Goal: Complete application form

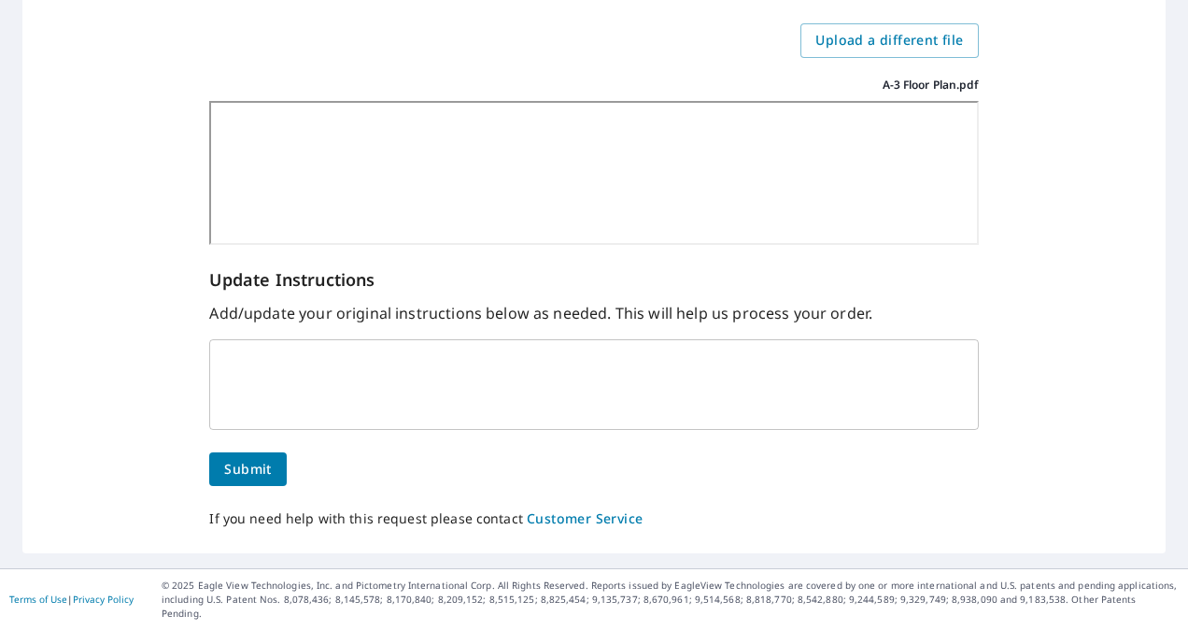
scroll to position [460, 0]
click at [246, 481] on span "Submit" at bounding box center [247, 469] width 47 height 23
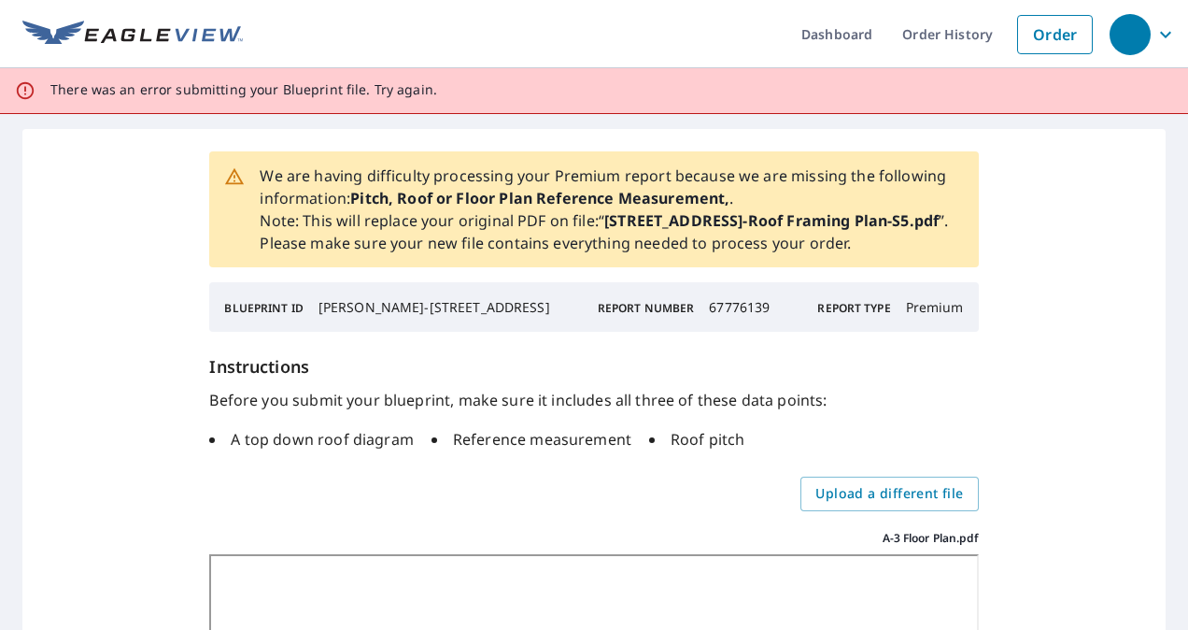
scroll to position [459, 0]
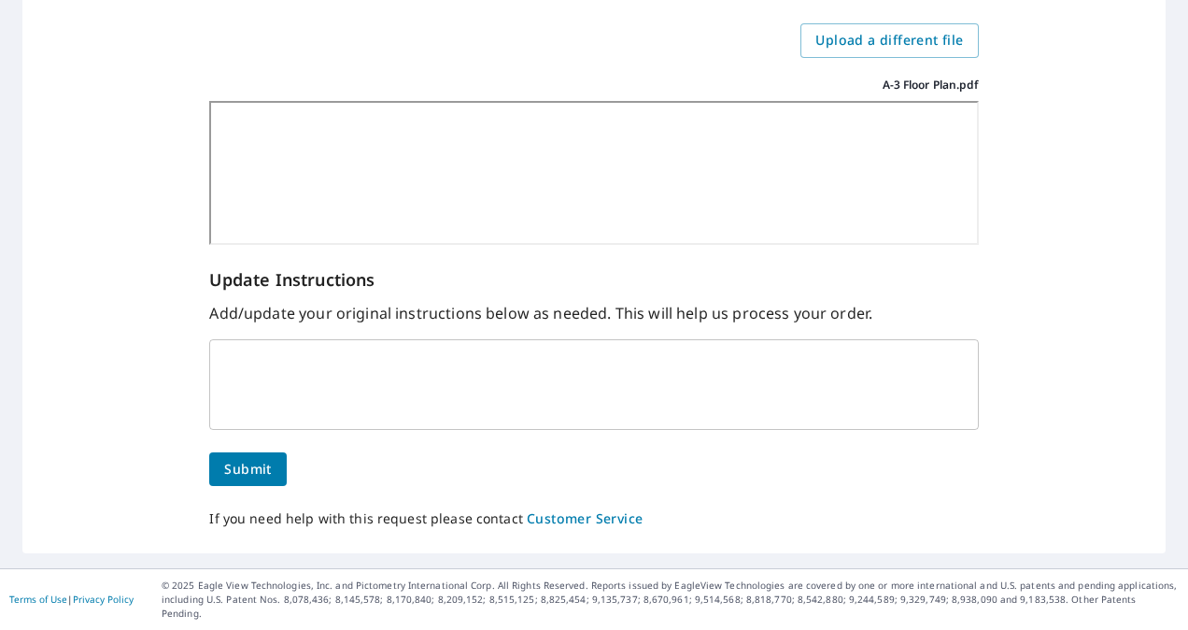
click at [265, 481] on span "Submit" at bounding box center [247, 469] width 47 height 23
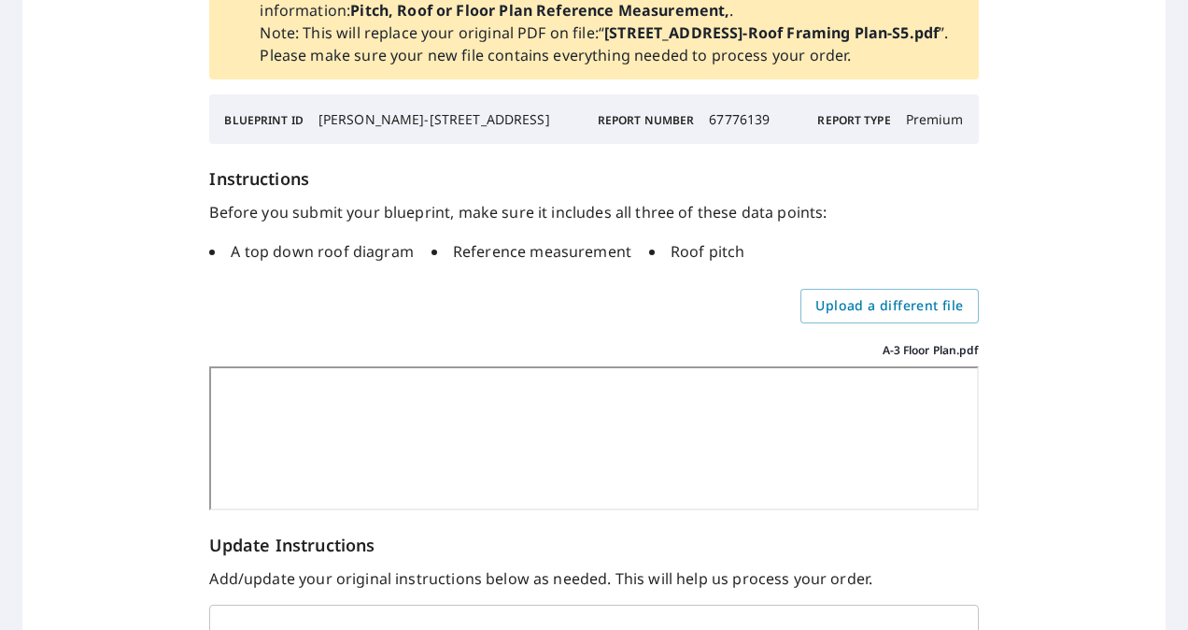
scroll to position [0, 0]
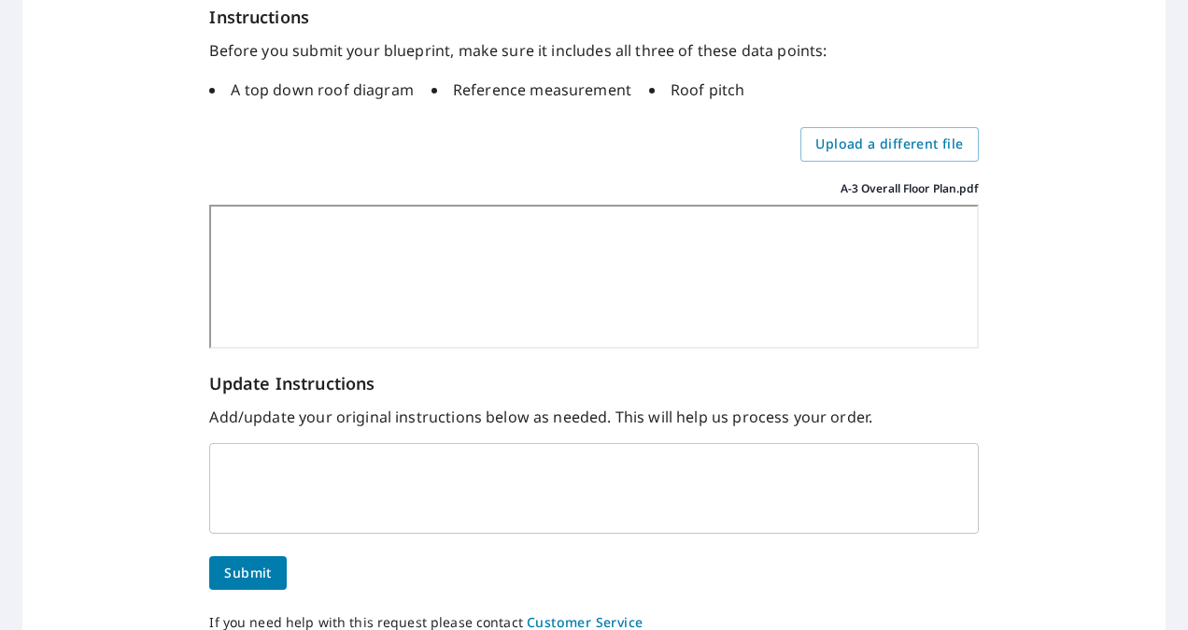
scroll to position [420, 0]
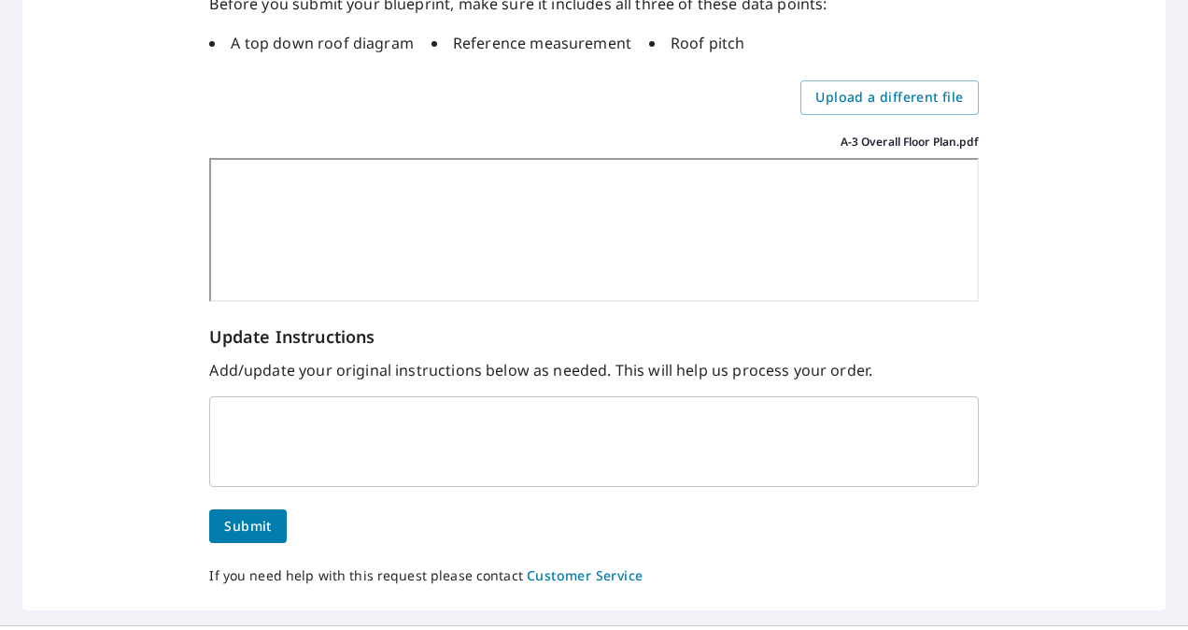
click at [243, 517] on span "Submit" at bounding box center [247, 526] width 47 height 23
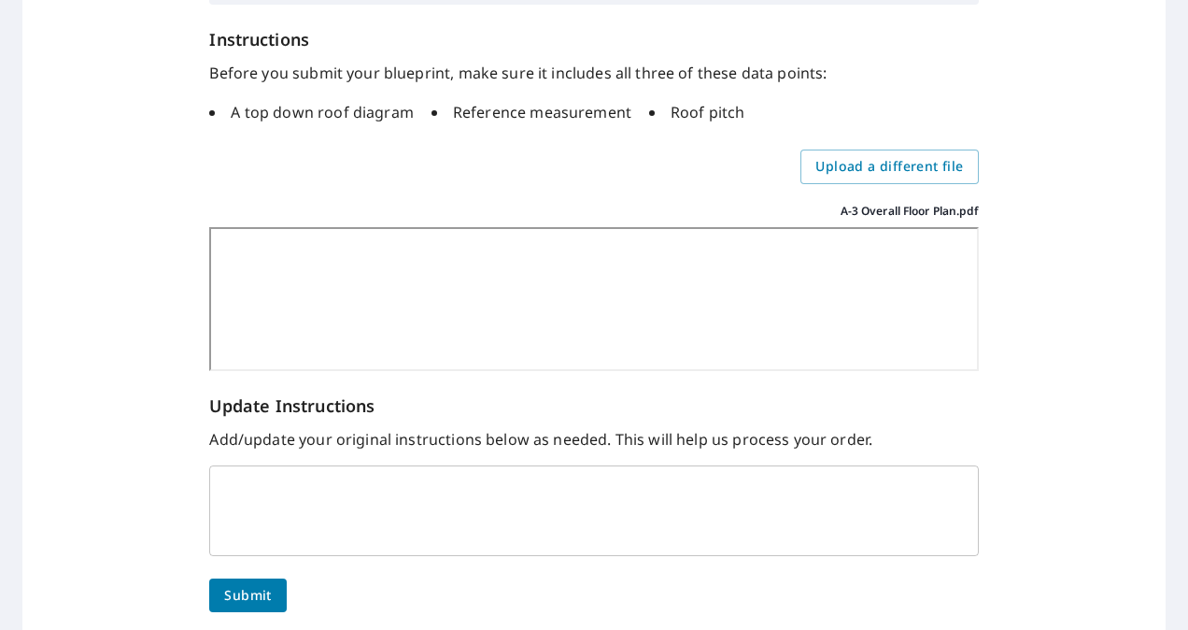
scroll to position [460, 0]
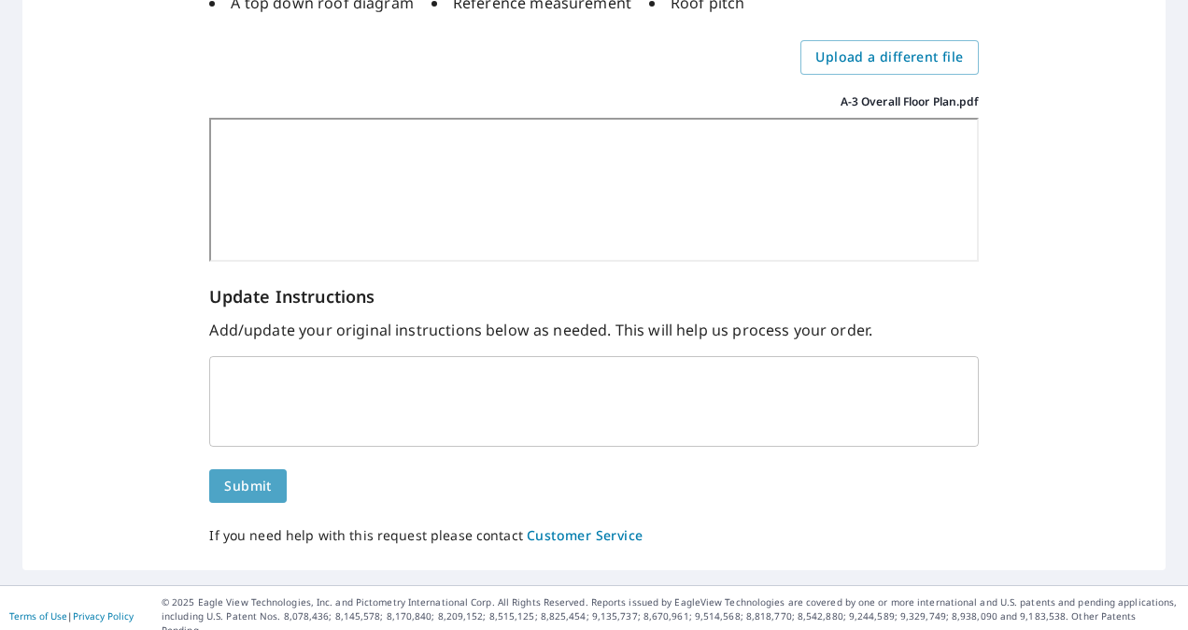
click at [240, 480] on span "Submit" at bounding box center [247, 485] width 47 height 23
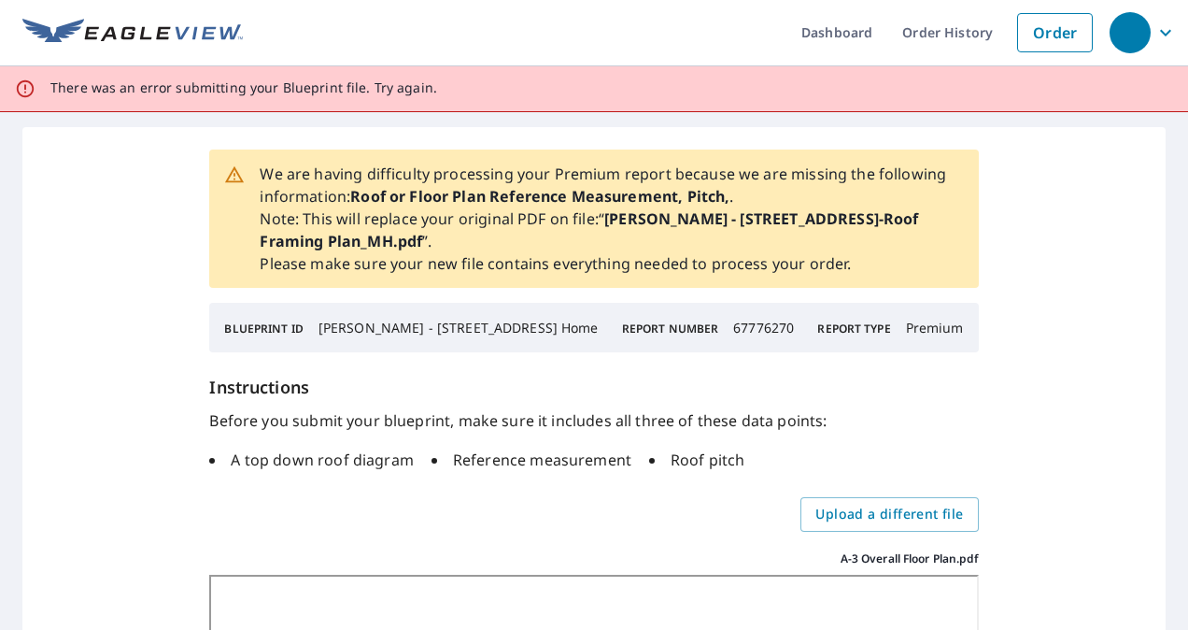
scroll to position [0, 0]
